Goal: Information Seeking & Learning: Learn about a topic

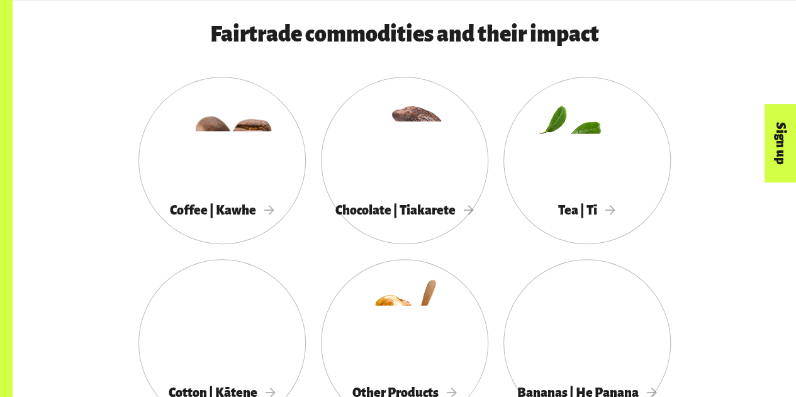
scroll to position [628, 0]
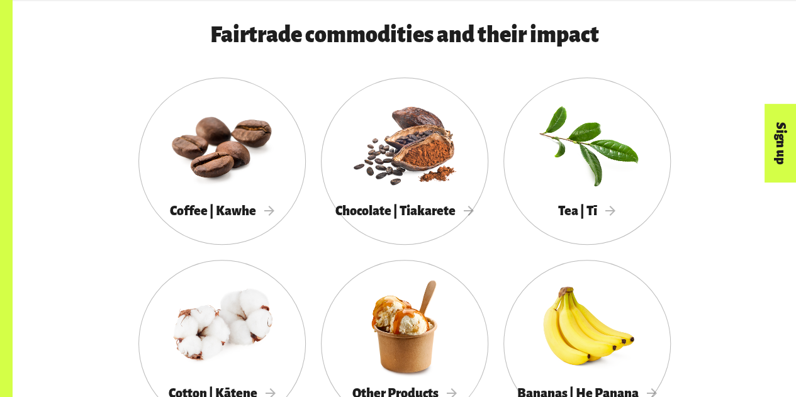
click at [278, 175] on div at bounding box center [221, 143] width 167 height 109
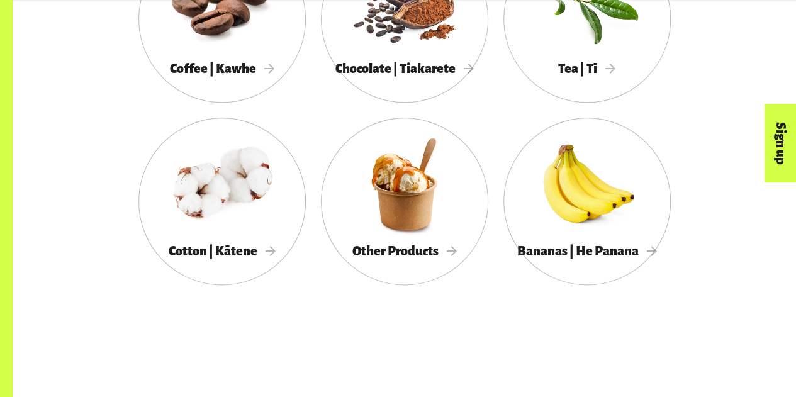
scroll to position [619, 0]
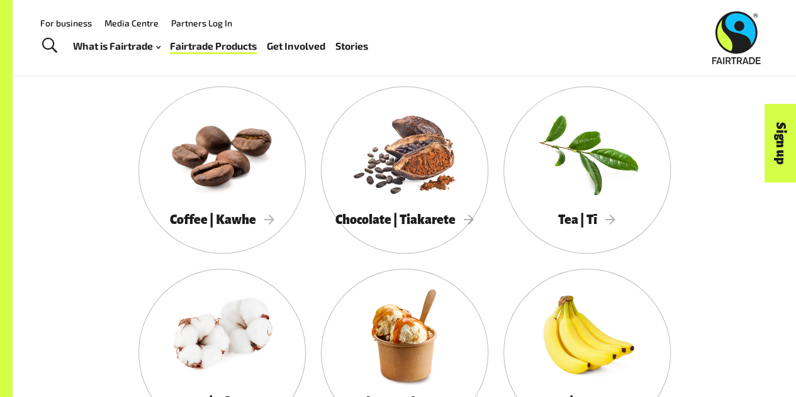
click at [426, 325] on div at bounding box center [404, 335] width 167 height 109
click at [384, 221] on span "Chocolate | Tiakarete" at bounding box center [404, 220] width 138 height 14
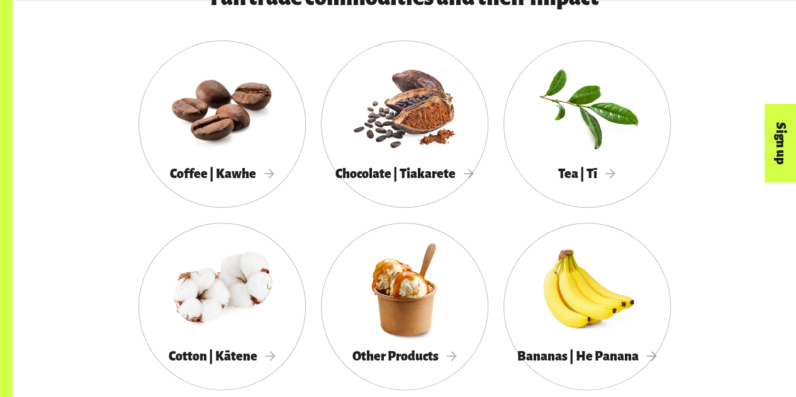
scroll to position [667, 0]
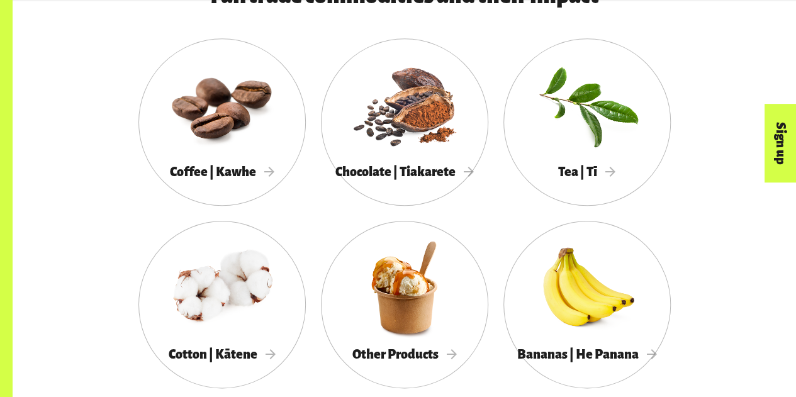
click at [599, 140] on div at bounding box center [586, 104] width 167 height 109
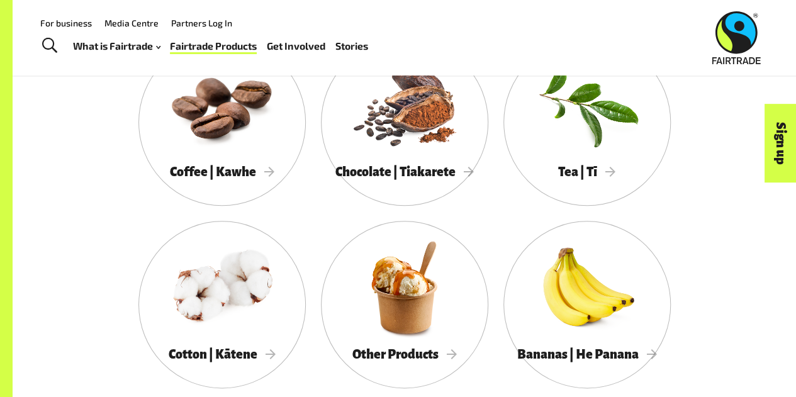
click at [248, 308] on div at bounding box center [221, 287] width 167 height 109
click at [564, 300] on div at bounding box center [586, 287] width 167 height 109
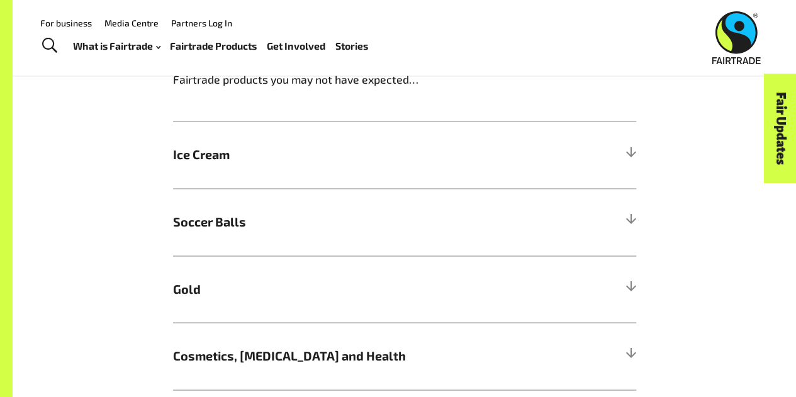
scroll to position [950, 0]
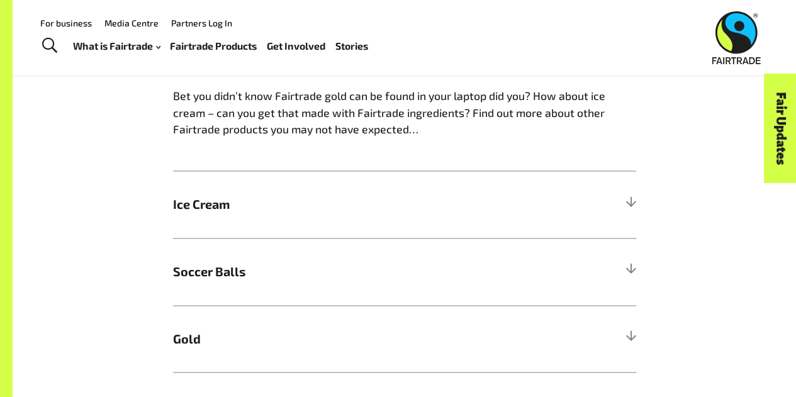
click at [429, 286] on h5 "Soccer Balls" at bounding box center [404, 271] width 463 height 67
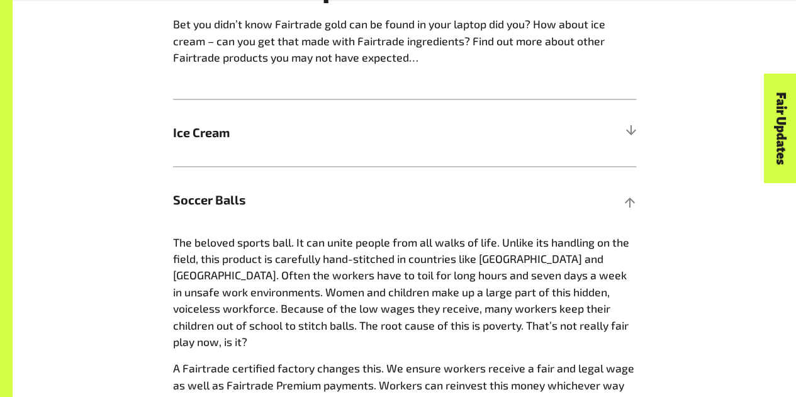
scroll to position [1028, 0]
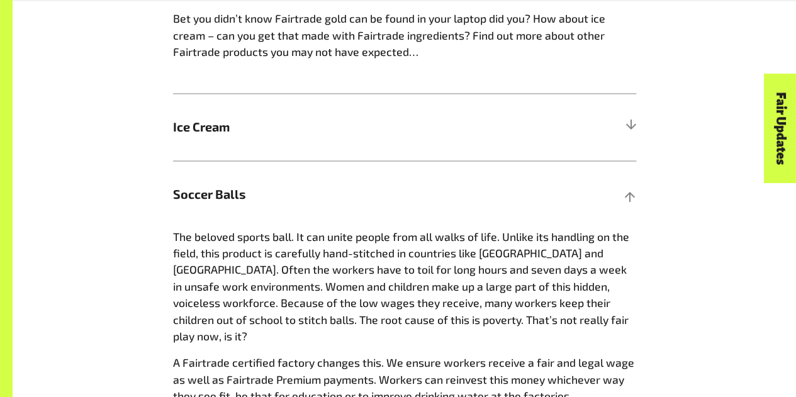
click at [443, 181] on h5 "Soccer Balls" at bounding box center [404, 193] width 463 height 67
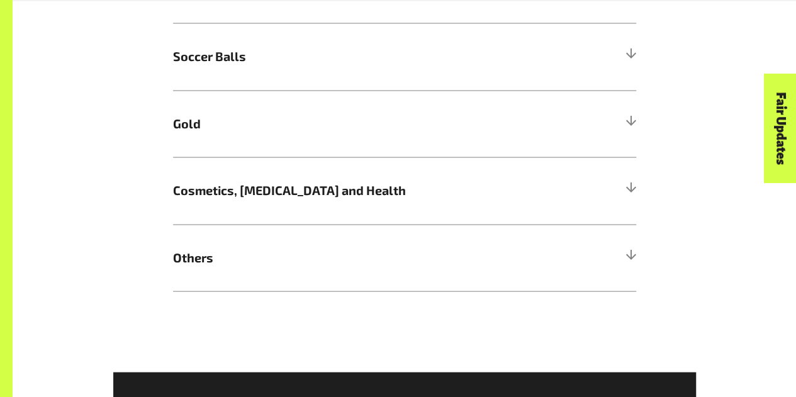
scroll to position [1169, 0]
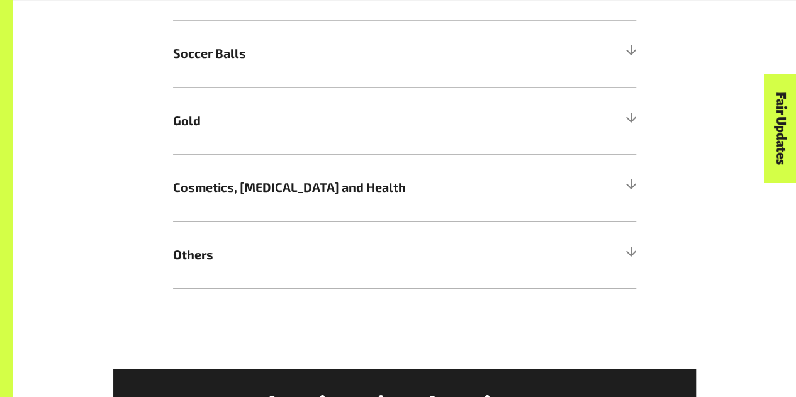
click at [443, 182] on span "Cosmetics, Skin Care and Health" at bounding box center [346, 186] width 347 height 19
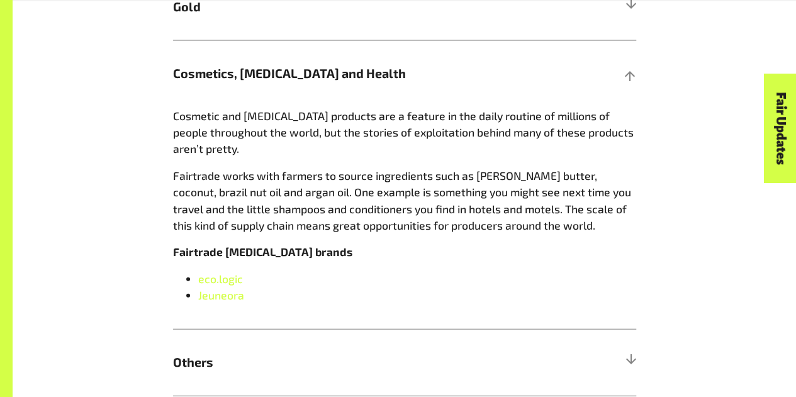
scroll to position [1283, 0]
click at [218, 279] on span "eco.logic" at bounding box center [220, 278] width 45 height 14
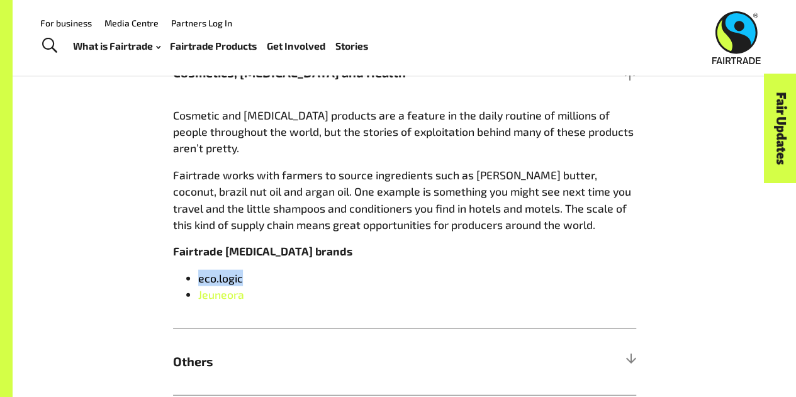
drag, startPoint x: 262, startPoint y: 277, endPoint x: 195, endPoint y: 280, distance: 66.7
click at [195, 280] on ul "eco.logic Jeuneora" at bounding box center [404, 286] width 463 height 33
copy span "eco.logic"
drag, startPoint x: 301, startPoint y: 303, endPoint x: 189, endPoint y: 299, distance: 112.6
click at [198, 299] on li "Jeuneora" at bounding box center [417, 294] width 438 height 16
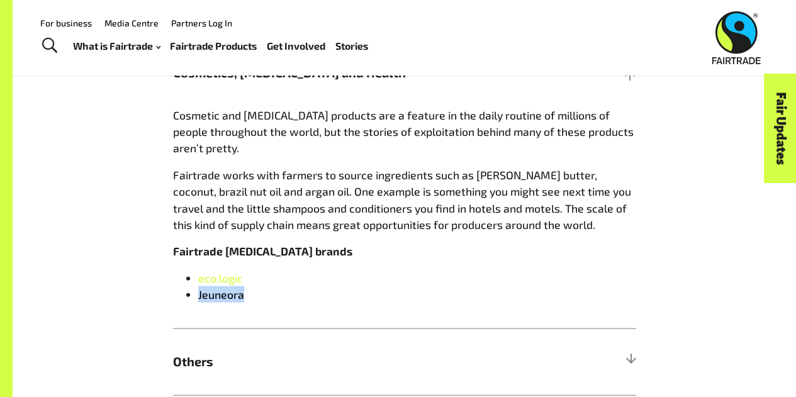
copy link "Jeuneora"
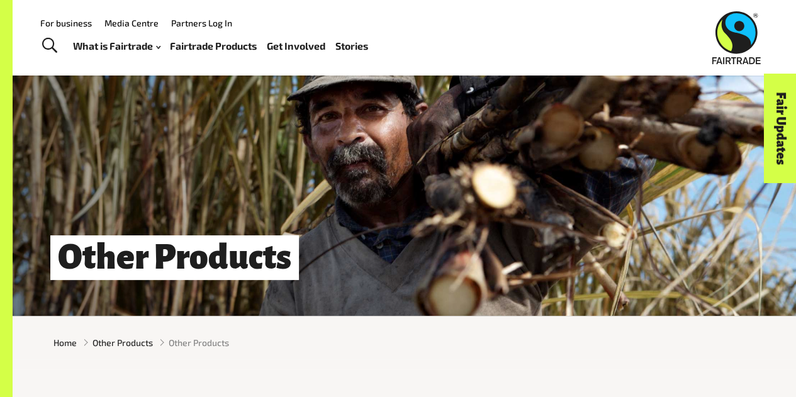
scroll to position [0, 0]
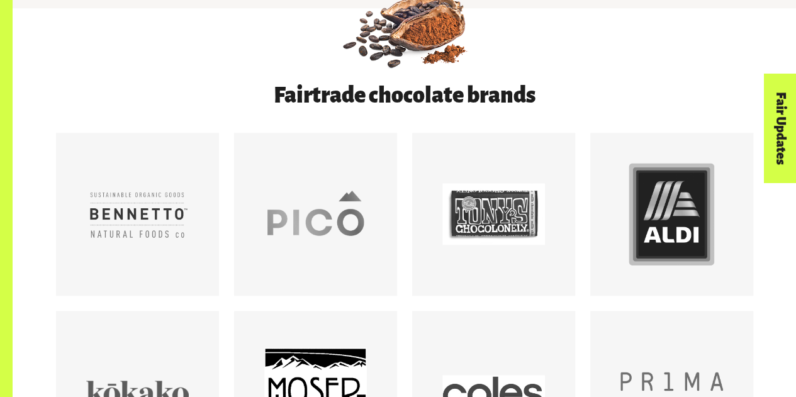
scroll to position [727, 0]
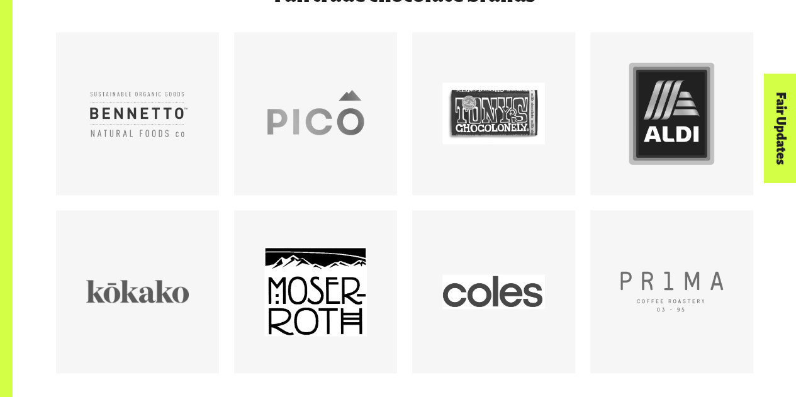
click at [489, 106] on div at bounding box center [493, 113] width 103 height 103
click at [645, 145] on div at bounding box center [671, 113] width 103 height 103
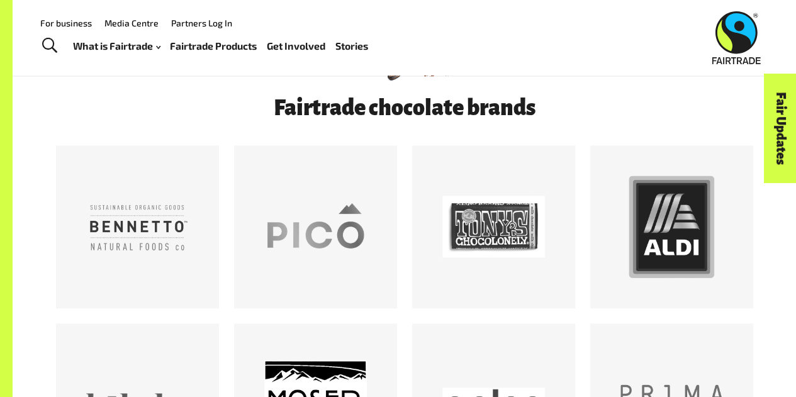
scroll to position [613, 0]
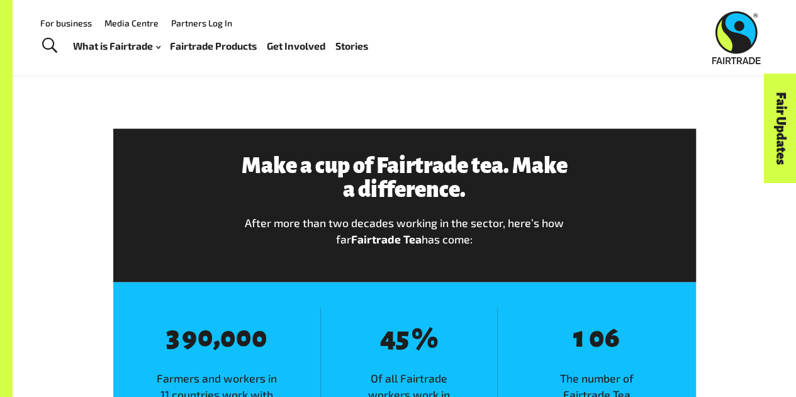
scroll to position [1258, 0]
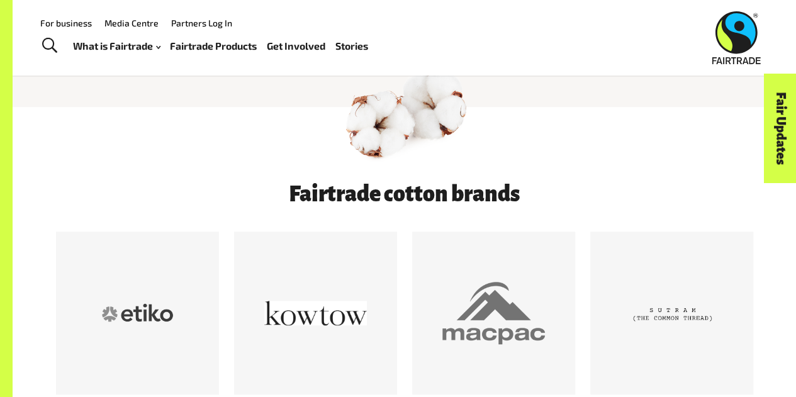
scroll to position [516, 0]
click at [492, 347] on div at bounding box center [493, 313] width 103 height 103
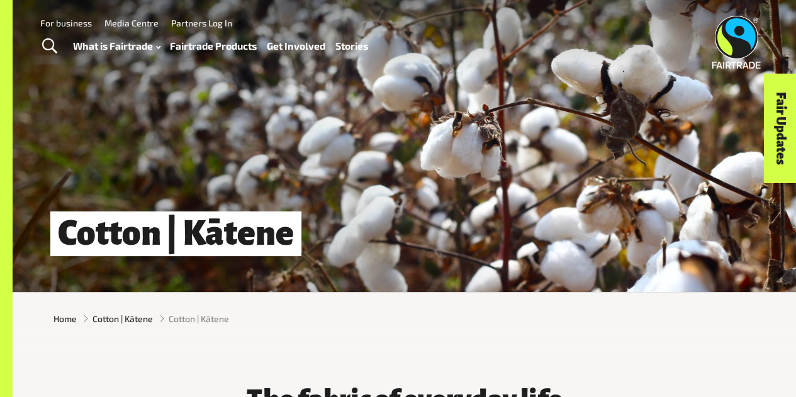
scroll to position [0, 0]
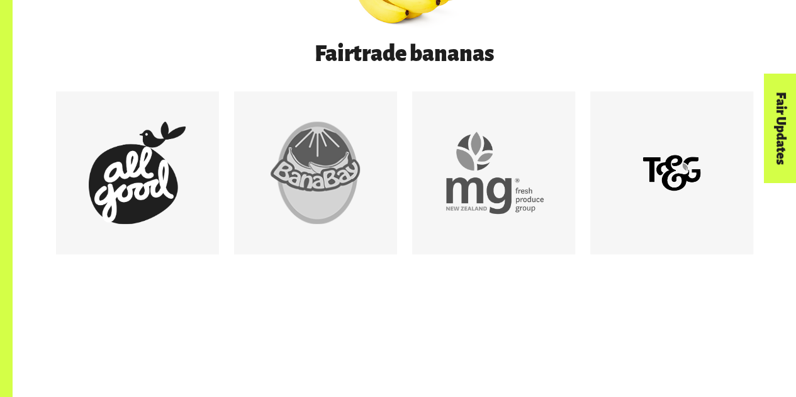
scroll to position [694, 0]
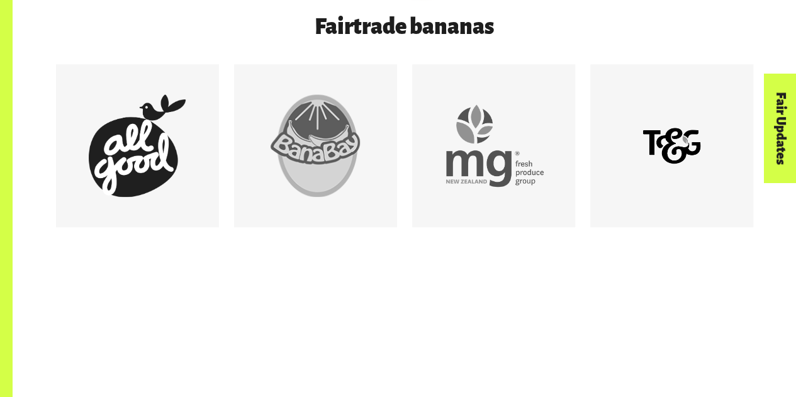
click at [350, 187] on div at bounding box center [315, 145] width 103 height 103
click at [528, 156] on div at bounding box center [493, 145] width 103 height 103
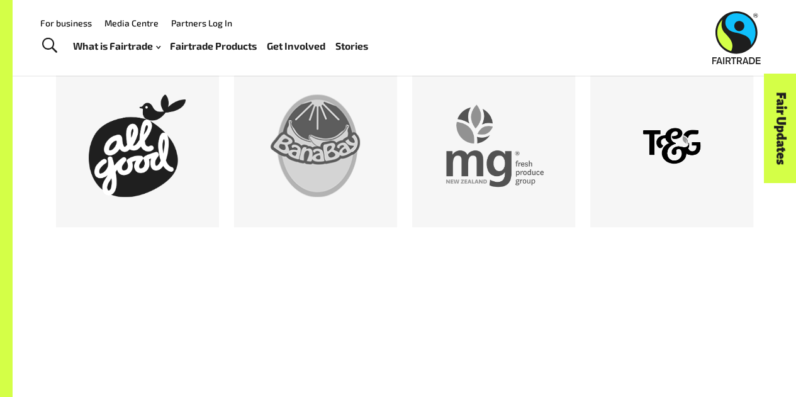
click at [157, 116] on div at bounding box center [137, 145] width 103 height 103
